Goal: Transaction & Acquisition: Purchase product/service

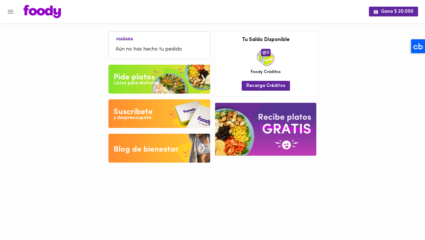
click at [150, 75] on div "Pide platos" at bounding box center [134, 78] width 41 height 12
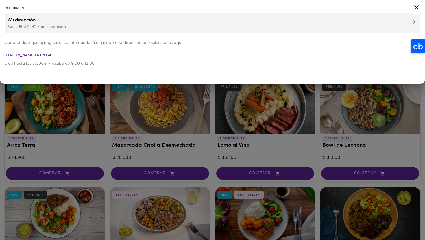
click at [420, 8] on icon at bounding box center [416, 7] width 7 height 7
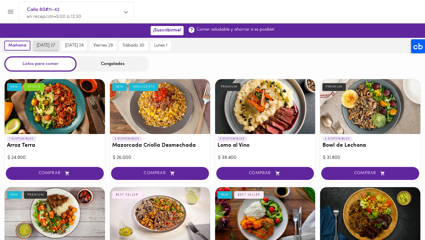
click at [41, 45] on span "[DATE] 27" at bounding box center [46, 45] width 19 height 5
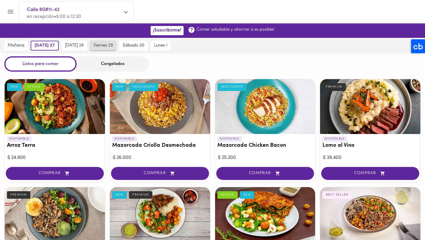
click at [116, 44] on button "viernes 29" at bounding box center [103, 46] width 26 height 10
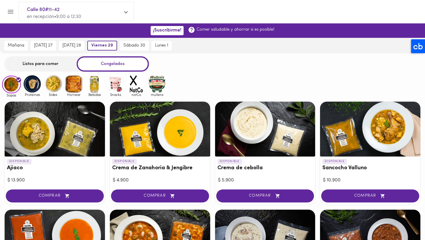
click at [46, 64] on div "Listos para comer" at bounding box center [40, 63] width 72 height 15
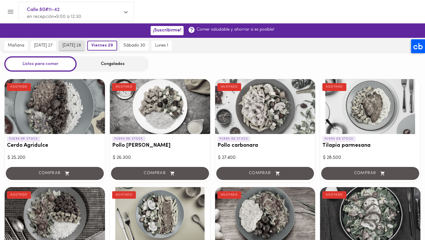
click at [78, 44] on span "[DATE] 28" at bounding box center [71, 45] width 19 height 5
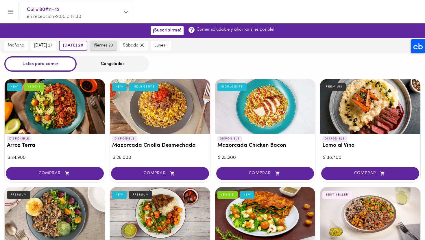
click at [113, 49] on button "viernes 29" at bounding box center [103, 46] width 26 height 10
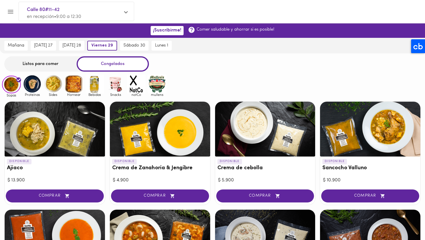
click at [51, 59] on div "Listos para comer" at bounding box center [40, 63] width 72 height 15
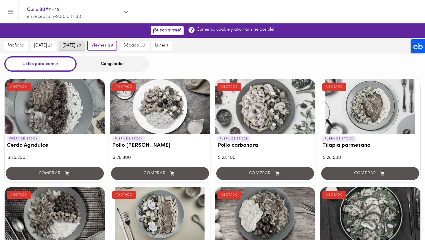
click at [77, 48] on button "[DATE] 28" at bounding box center [71, 46] width 25 height 10
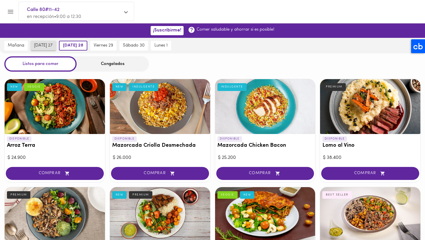
click at [51, 42] on button "[DATE] 27" at bounding box center [43, 46] width 25 height 10
click at [21, 42] on button "mañana" at bounding box center [15, 46] width 23 height 10
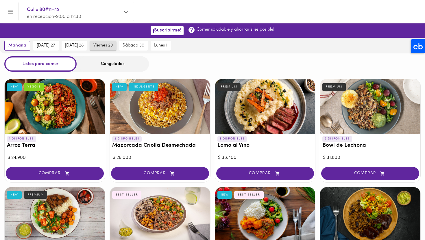
click at [113, 45] on span "viernes 29" at bounding box center [102, 45] width 19 height 5
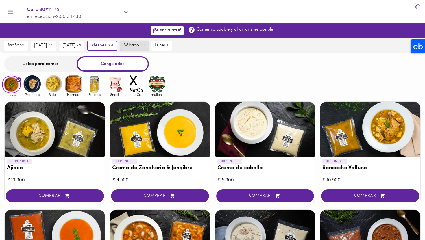
click at [138, 45] on span "sábado 30" at bounding box center [135, 45] width 22 height 5
click at [110, 44] on span "viernes 29" at bounding box center [100, 45] width 19 height 5
click at [50, 66] on div "Listos para comer" at bounding box center [40, 63] width 72 height 15
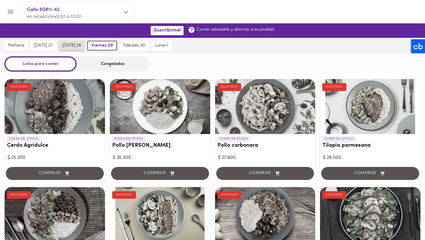
click at [80, 46] on span "[DATE] 28" at bounding box center [71, 45] width 19 height 5
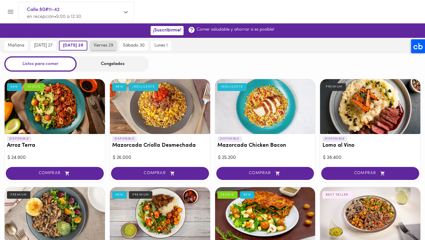
click at [113, 48] on span "viernes 29" at bounding box center [103, 45] width 19 height 5
